Goal: Information Seeking & Learning: Learn about a topic

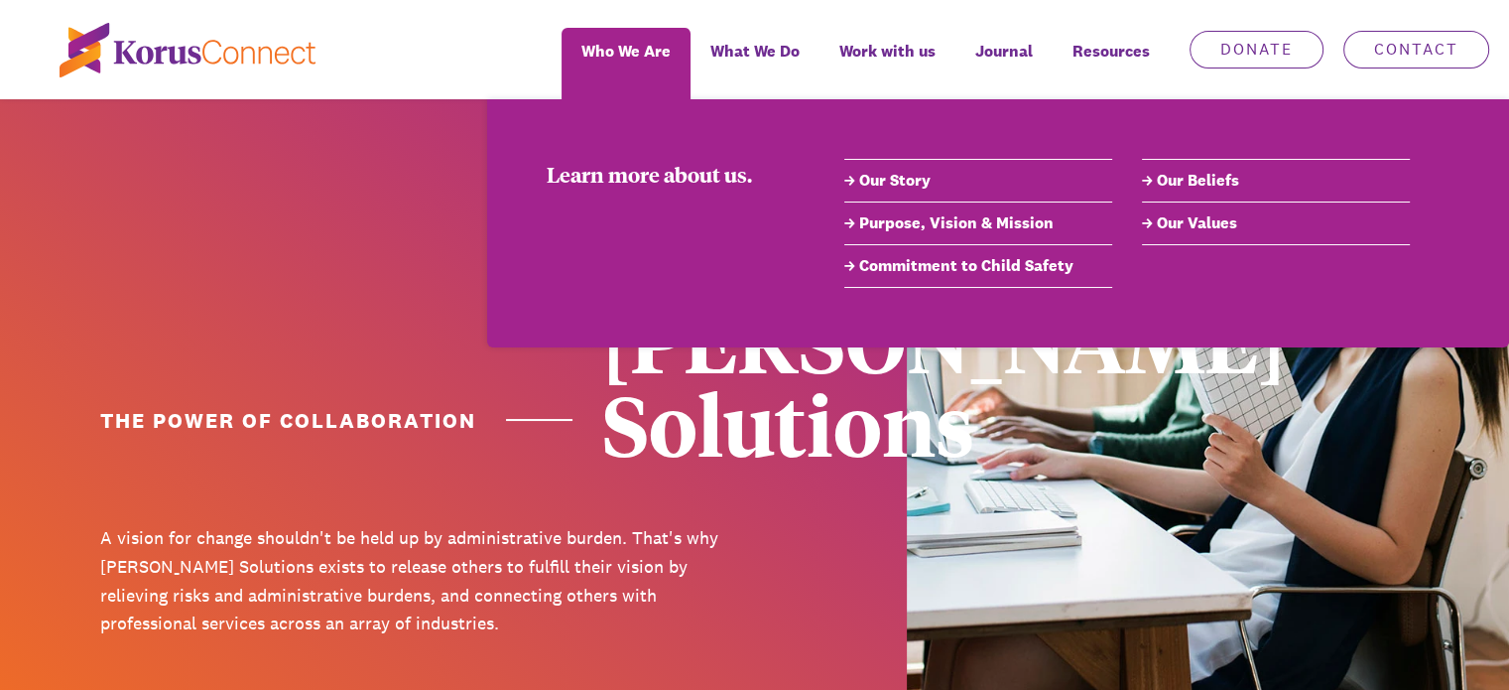
click at [897, 181] on link "Our Story" at bounding box center [979, 181] width 268 height 24
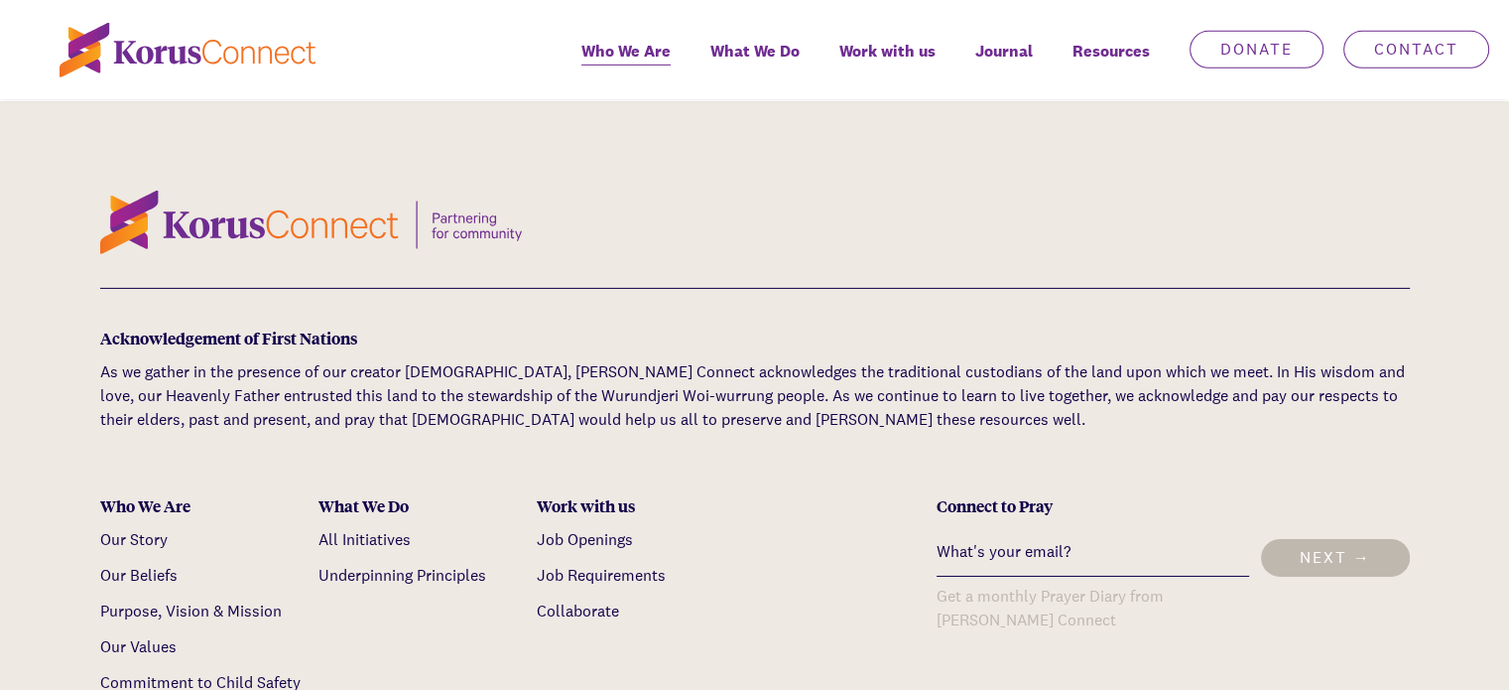
scroll to position [6550, 0]
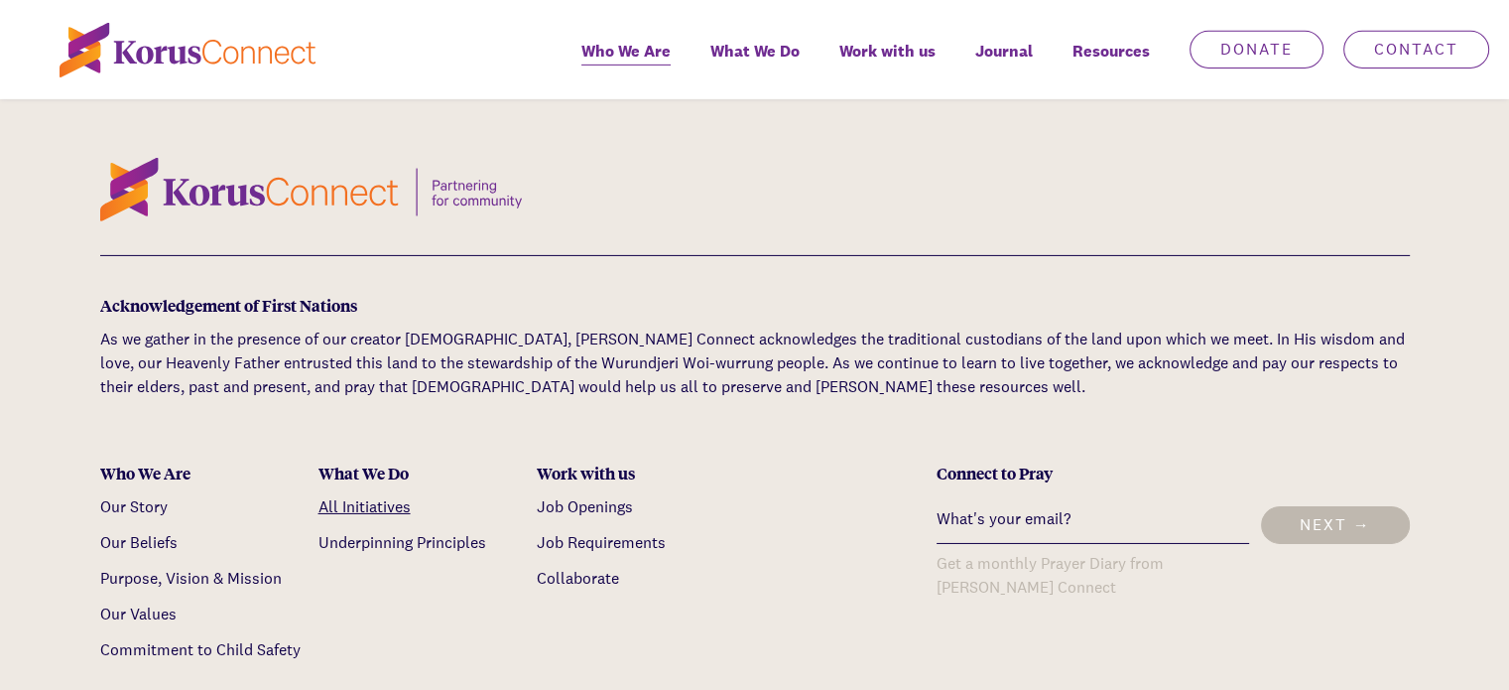
click at [377, 496] on link "All Initiatives" at bounding box center [365, 506] width 92 height 21
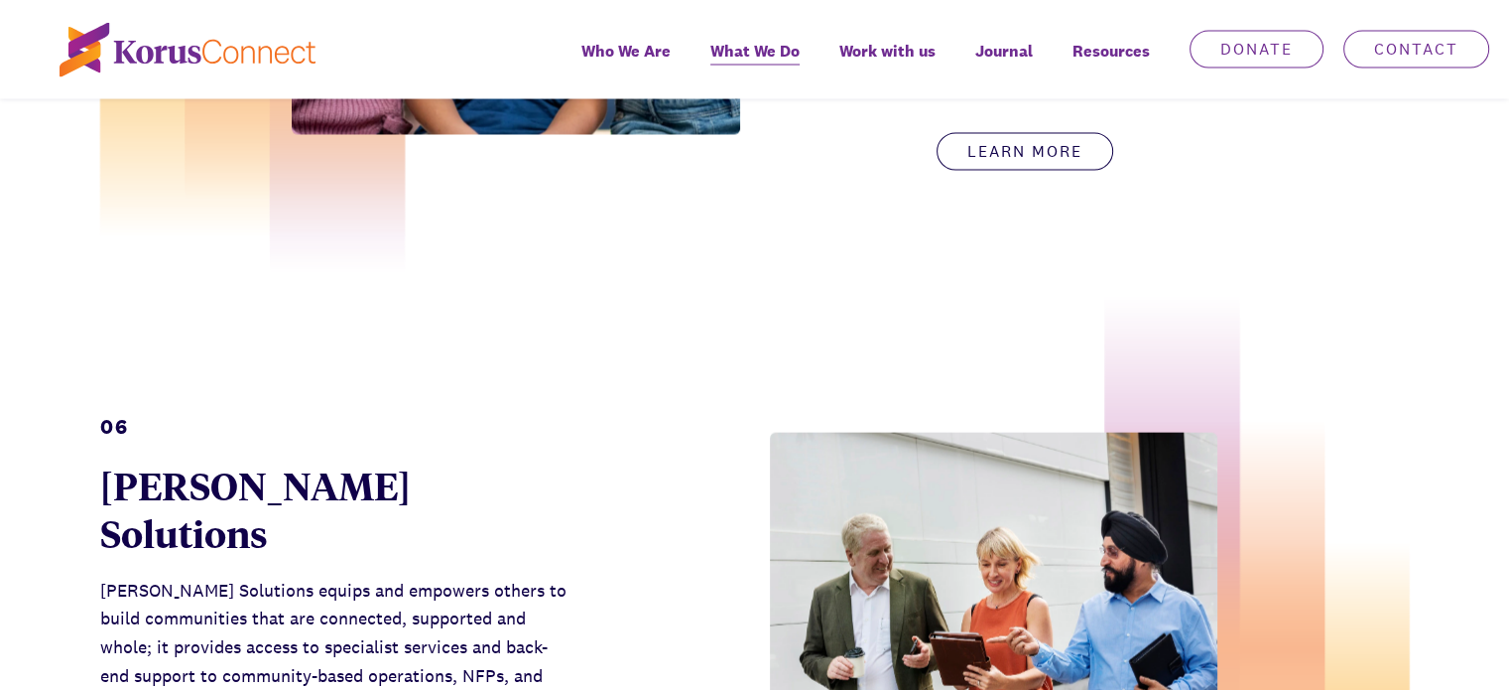
scroll to position [4267, 0]
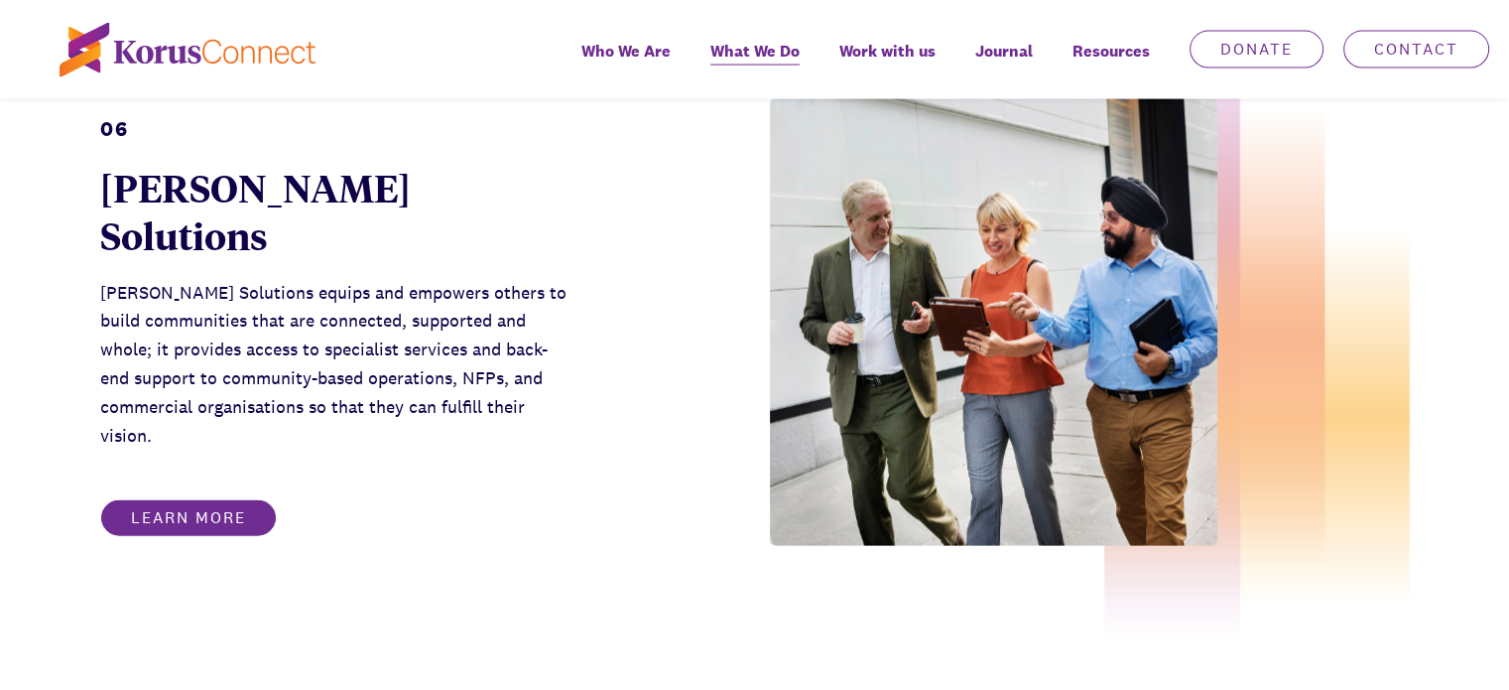
click at [246, 499] on link "Learn more" at bounding box center [188, 518] width 177 height 38
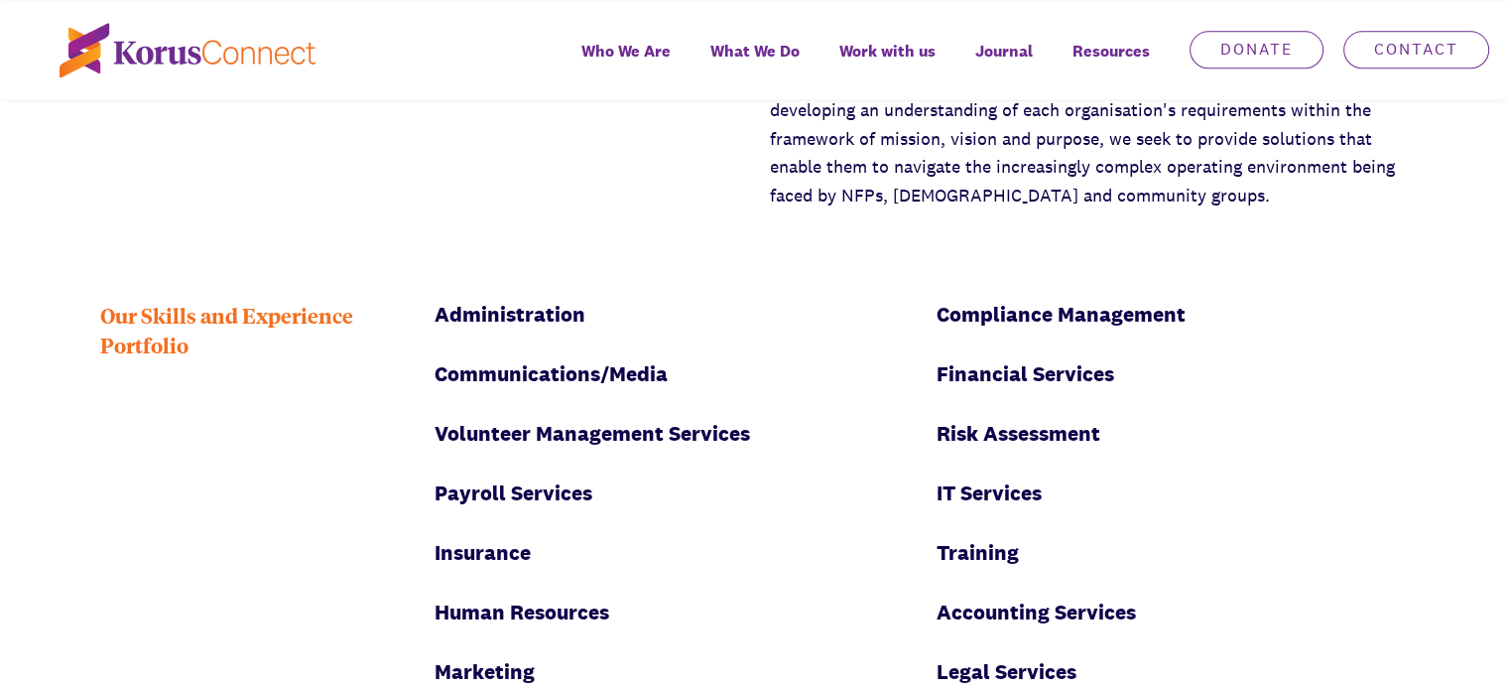
scroll to position [2481, 0]
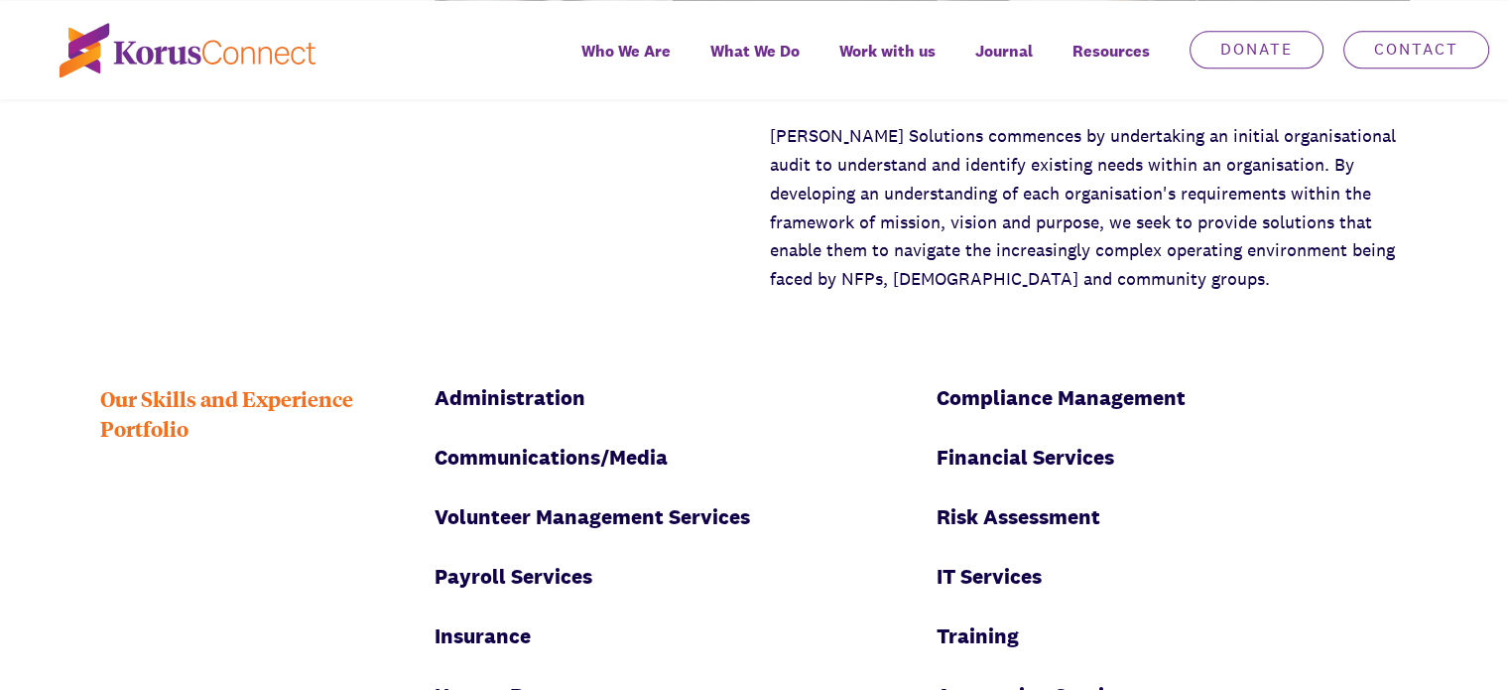
click at [519, 383] on div "Administration" at bounding box center [671, 398] width 472 height 30
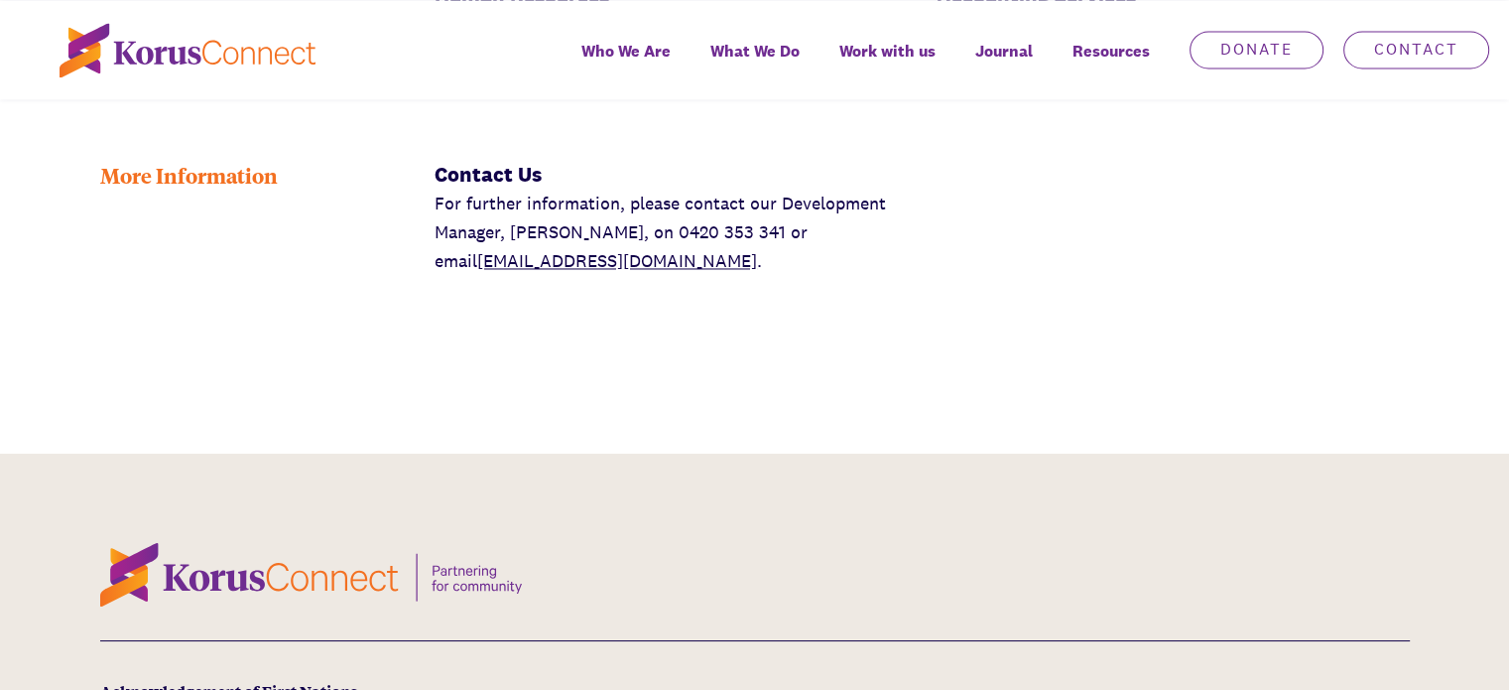
scroll to position [2977, 0]
